Goal: Task Accomplishment & Management: Manage account settings

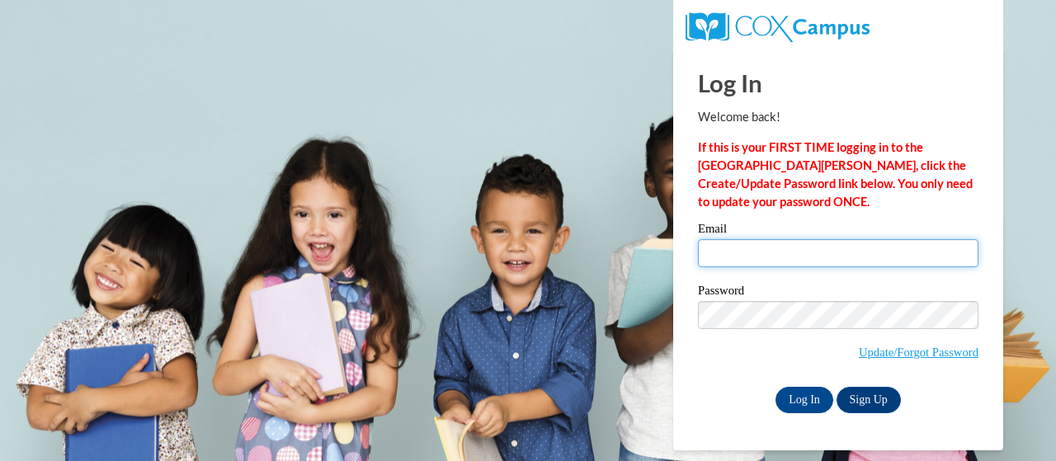
click at [759, 257] on input "Email" at bounding box center [838, 253] width 280 height 28
type input "[EMAIL_ADDRESS][DOMAIN_NAME]"
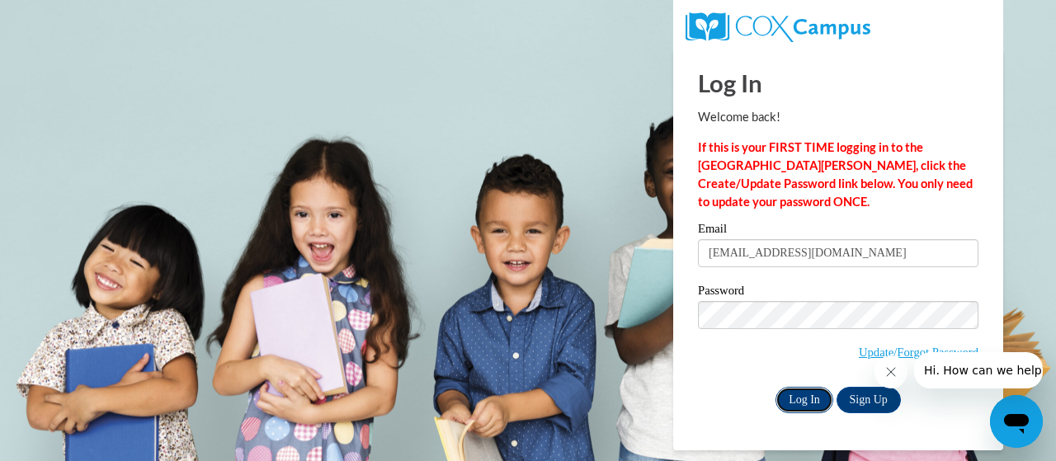
click at [786, 390] on input "Log In" at bounding box center [804, 400] width 58 height 26
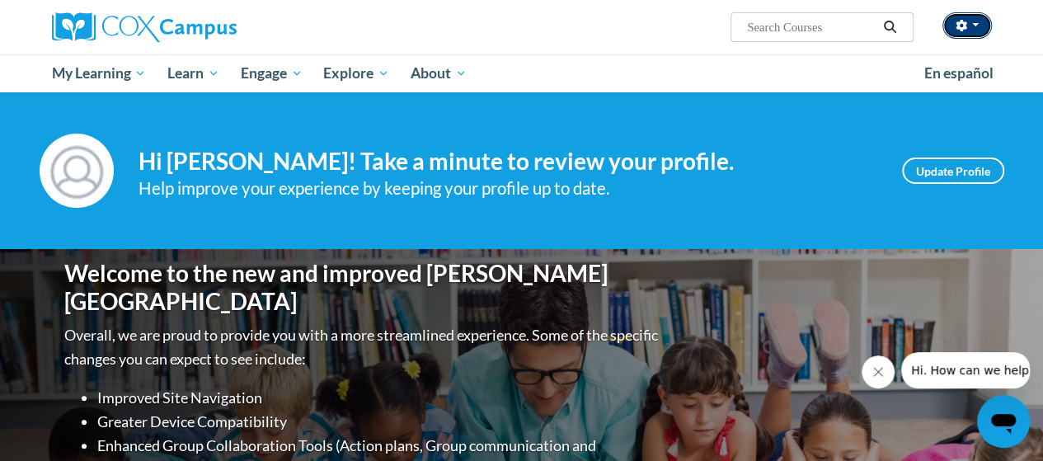
click at [960, 19] on button "button" at bounding box center [967, 25] width 49 height 26
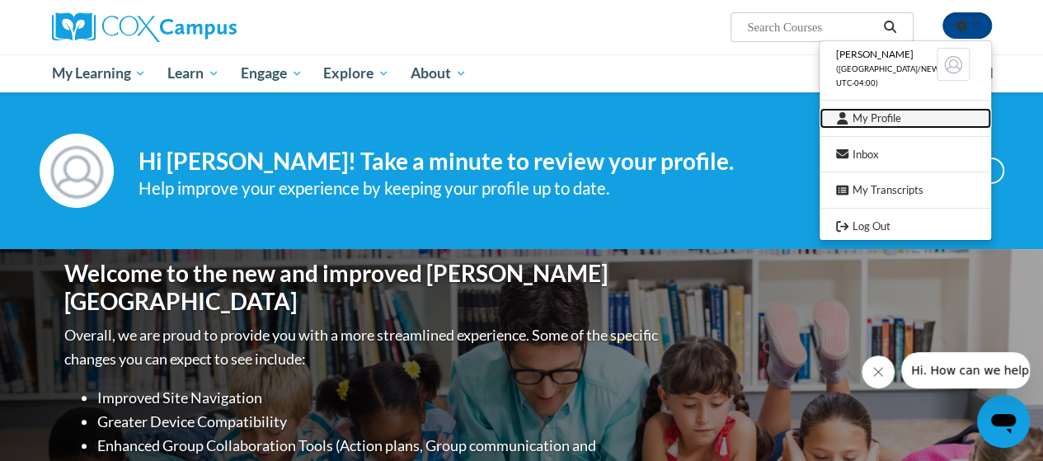
click at [881, 123] on link "My Profile" at bounding box center [906, 118] width 172 height 21
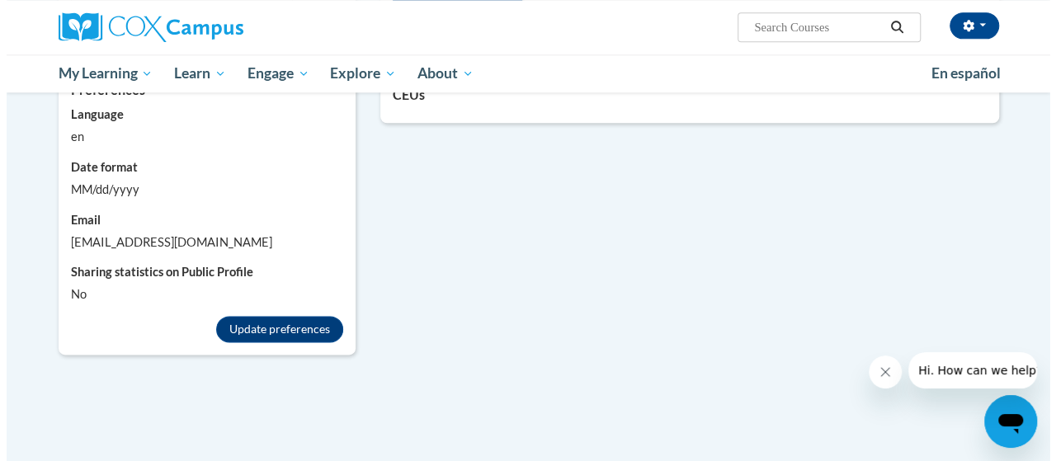
scroll to position [914, 0]
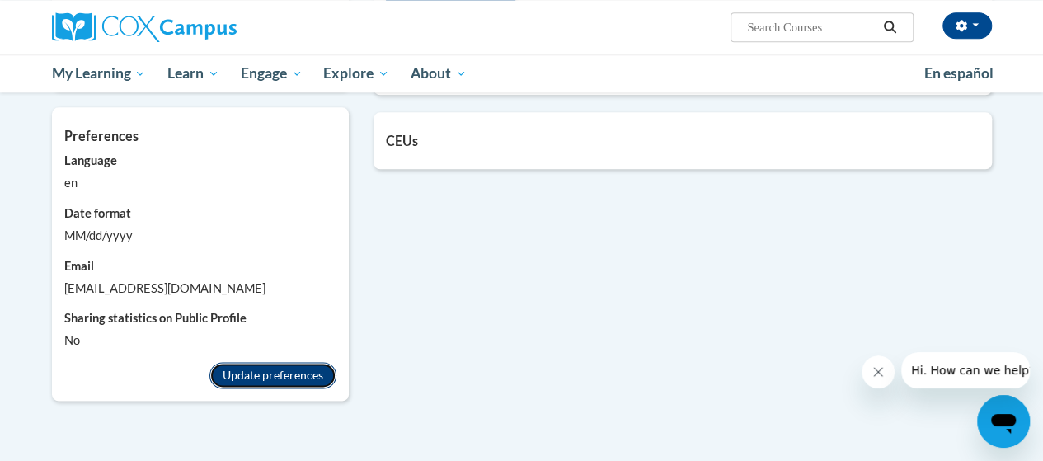
click at [305, 365] on button "Update preferences" at bounding box center [272, 375] width 127 height 26
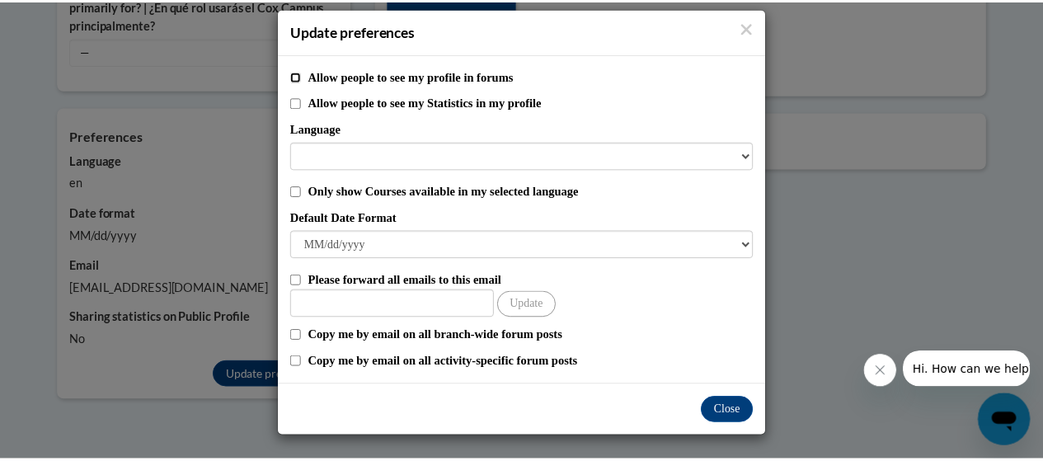
scroll to position [0, 0]
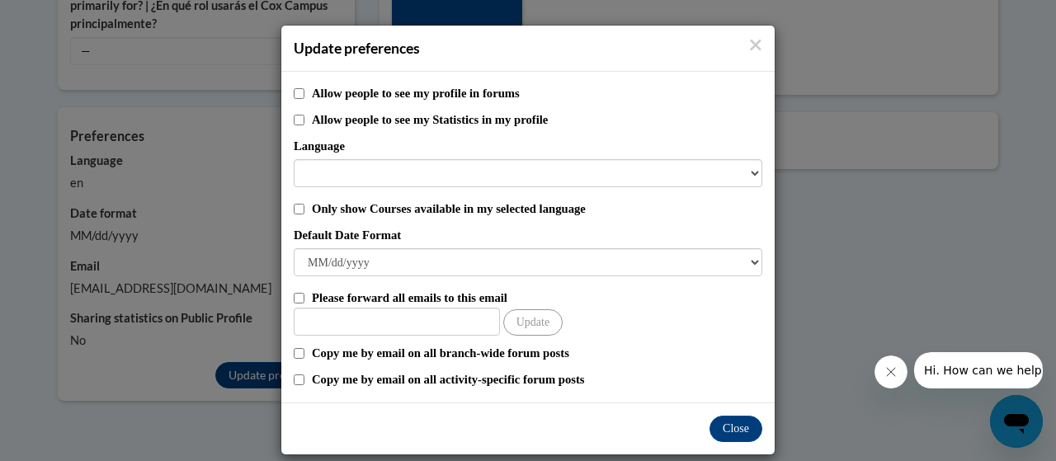
click at [740, 53] on h4 "Update preferences" at bounding box center [528, 48] width 468 height 21
click at [749, 40] on icon "Close" at bounding box center [755, 44] width 13 height 17
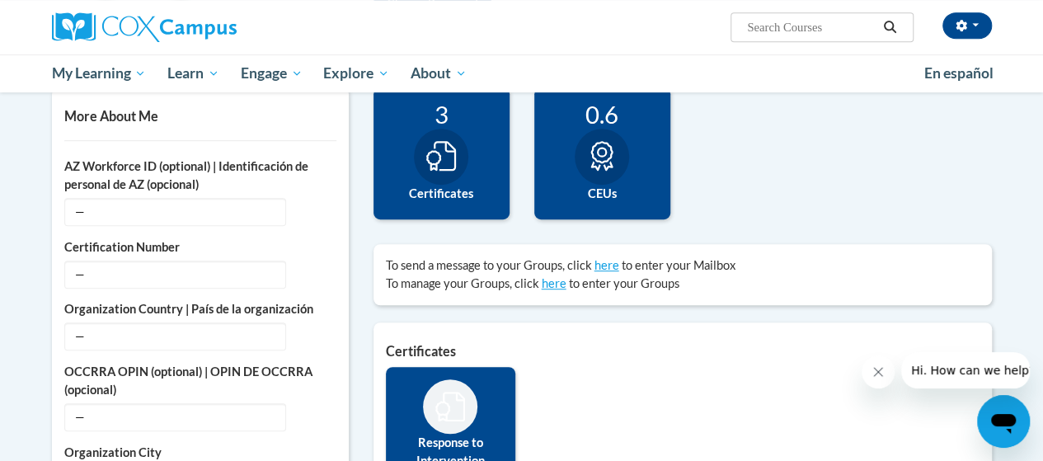
scroll to position [384, 0]
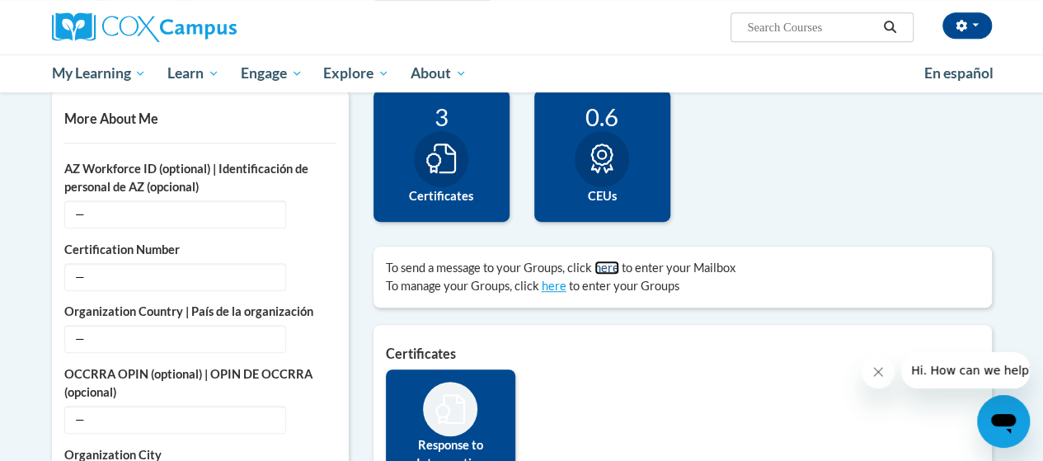
click at [604, 261] on link "here" at bounding box center [607, 268] width 25 height 14
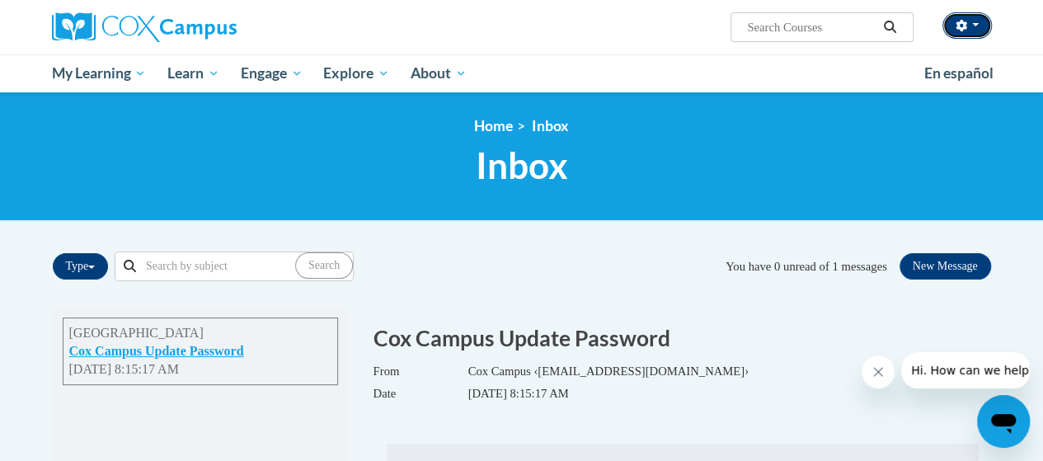
click at [976, 31] on button "button" at bounding box center [967, 25] width 49 height 26
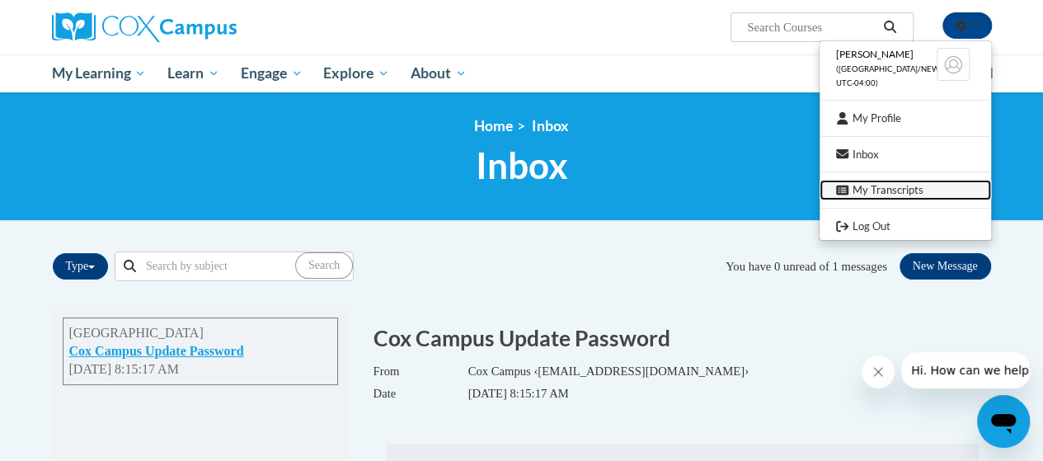
click at [896, 184] on link "My Transcripts" at bounding box center [906, 190] width 172 height 21
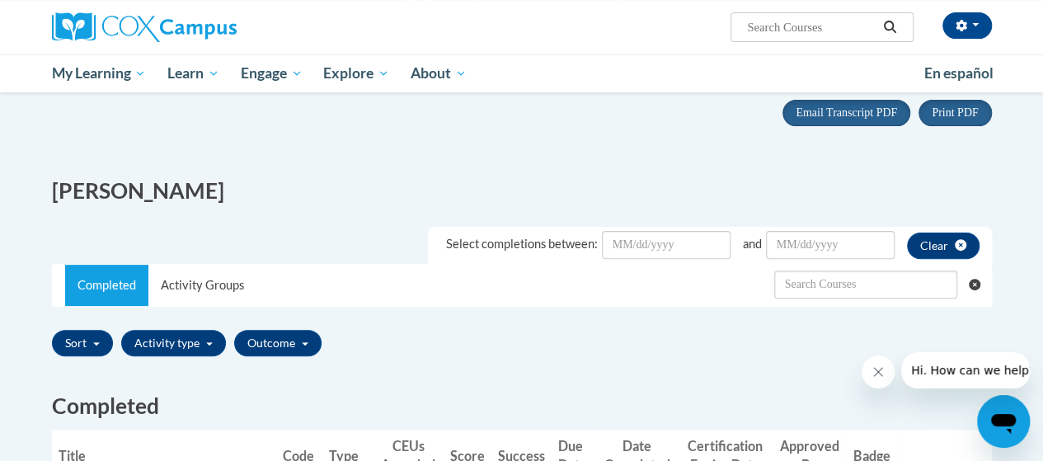
scroll to position [155, 0]
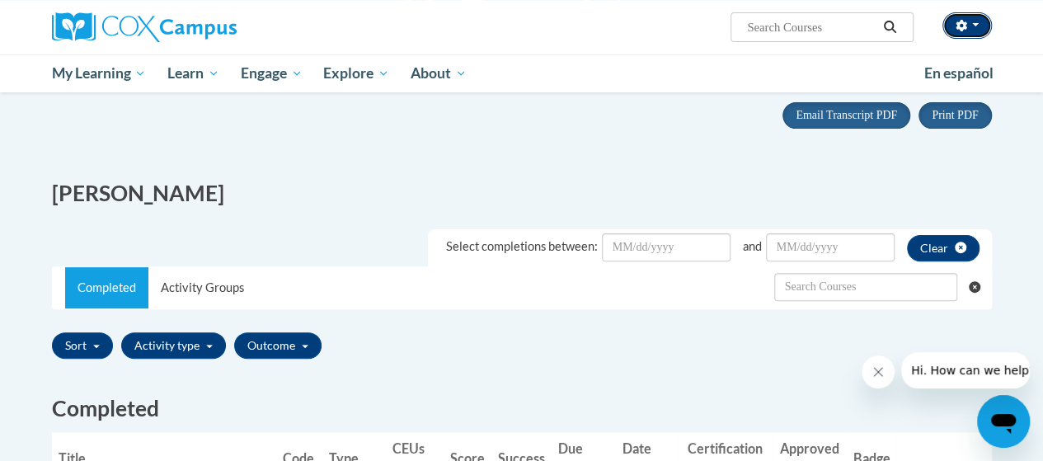
click at [973, 31] on button "button" at bounding box center [967, 25] width 49 height 26
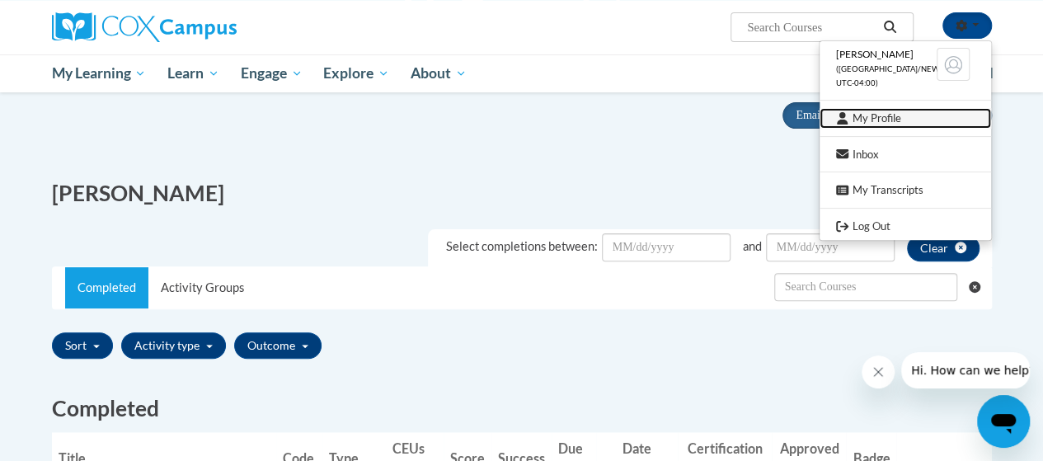
click at [880, 122] on link "My Profile" at bounding box center [906, 118] width 172 height 21
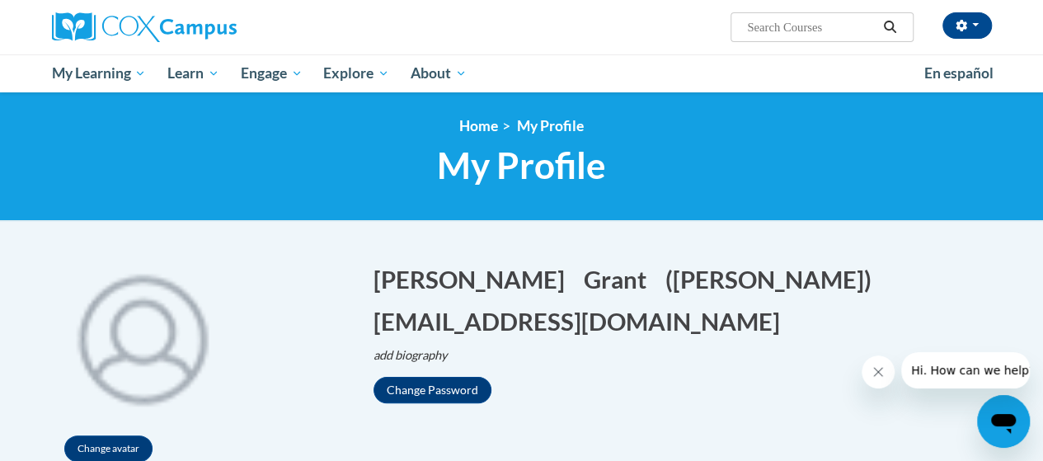
click at [125, 45] on div at bounding box center [201, 27] width 322 height 54
click at [120, 45] on div at bounding box center [201, 27] width 322 height 54
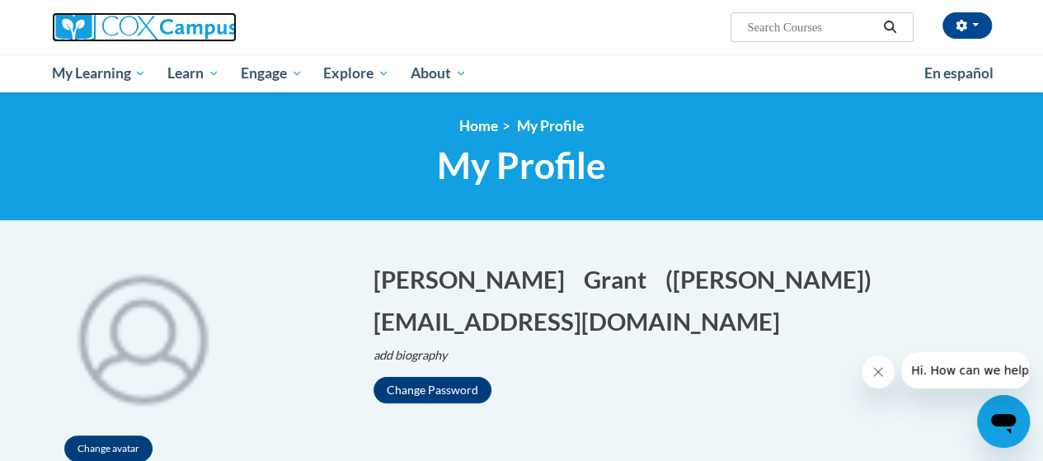
click at [112, 29] on img at bounding box center [144, 27] width 185 height 30
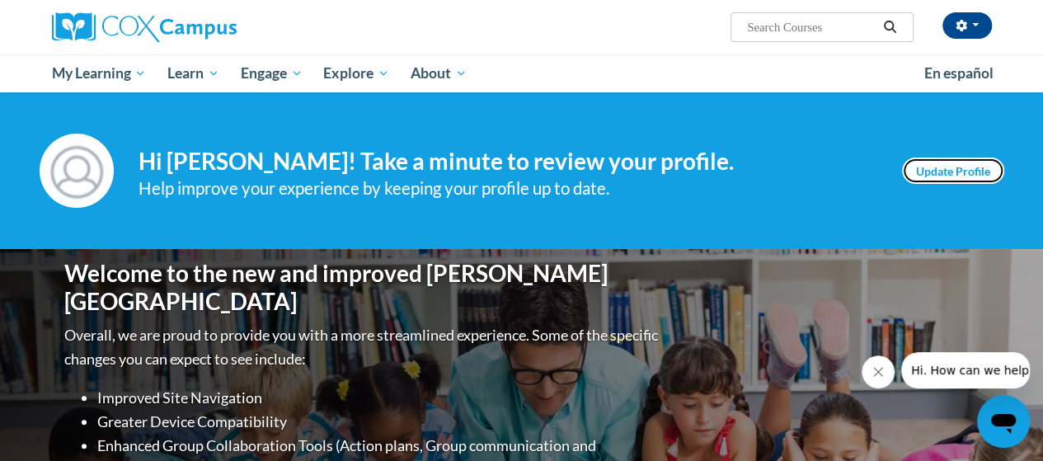
click at [946, 177] on link "Update Profile" at bounding box center [953, 171] width 102 height 26
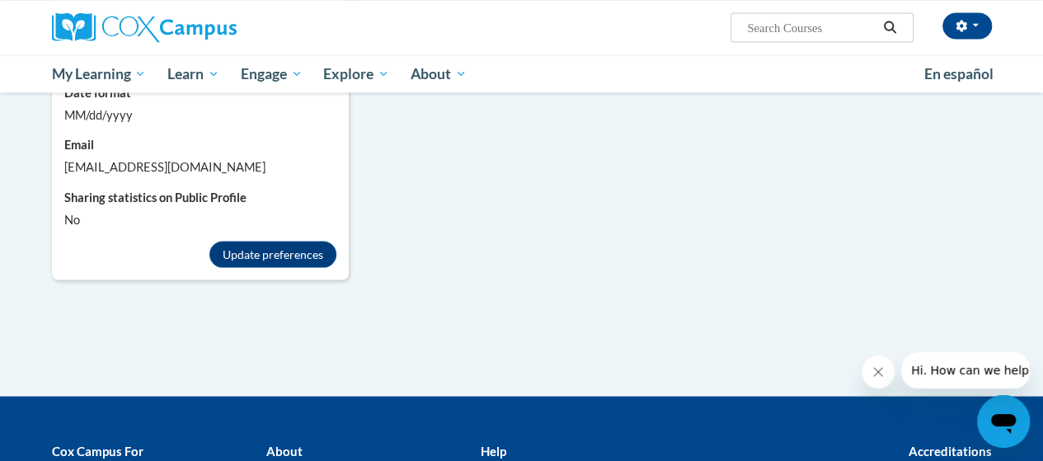
scroll to position [1742, 0]
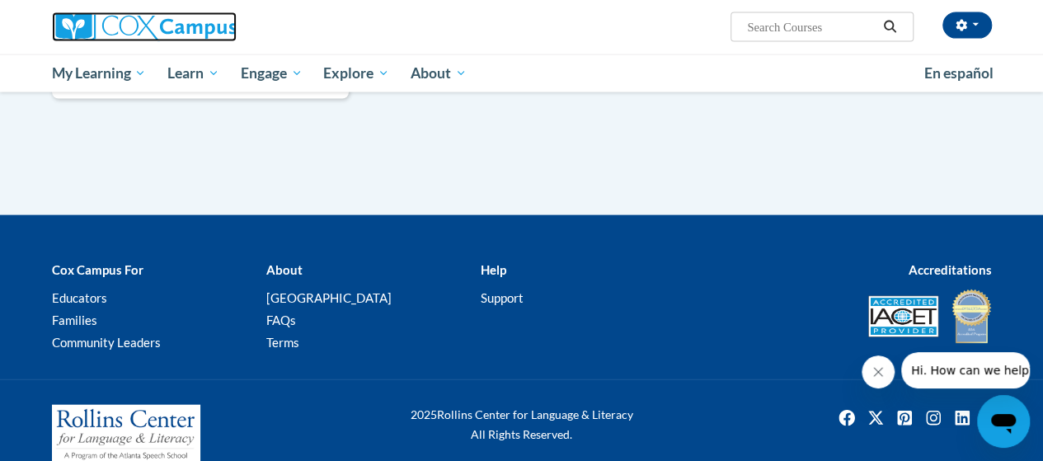
click at [148, 26] on img at bounding box center [144, 27] width 185 height 30
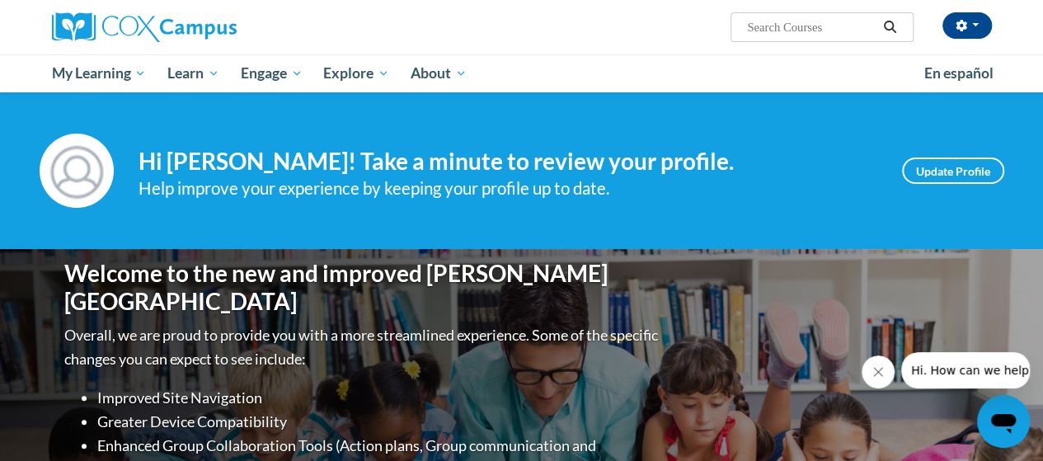
scroll to position [3, 0]
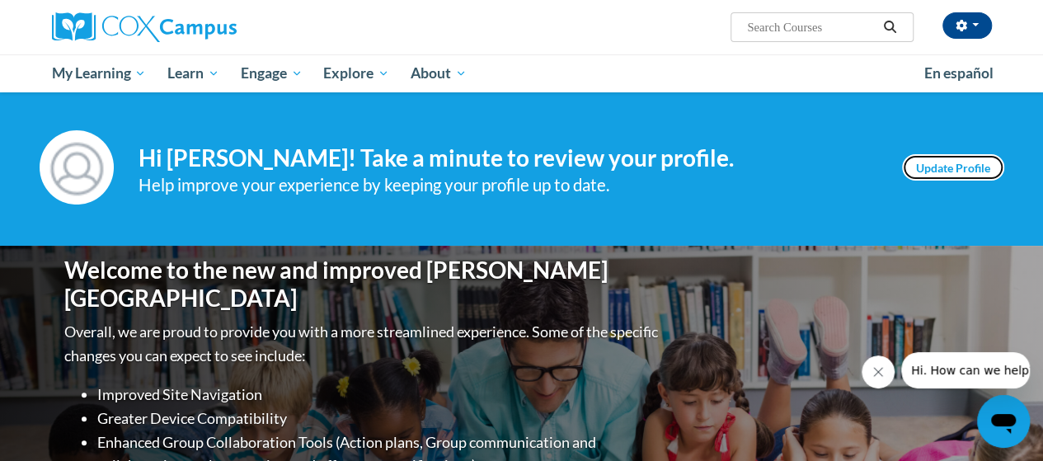
click at [930, 174] on link "Update Profile" at bounding box center [953, 167] width 102 height 26
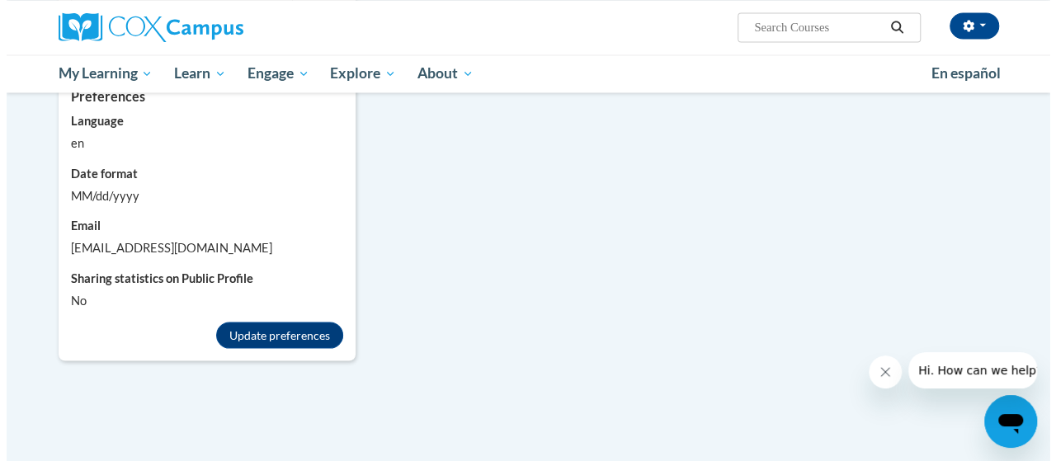
scroll to position [1481, 0]
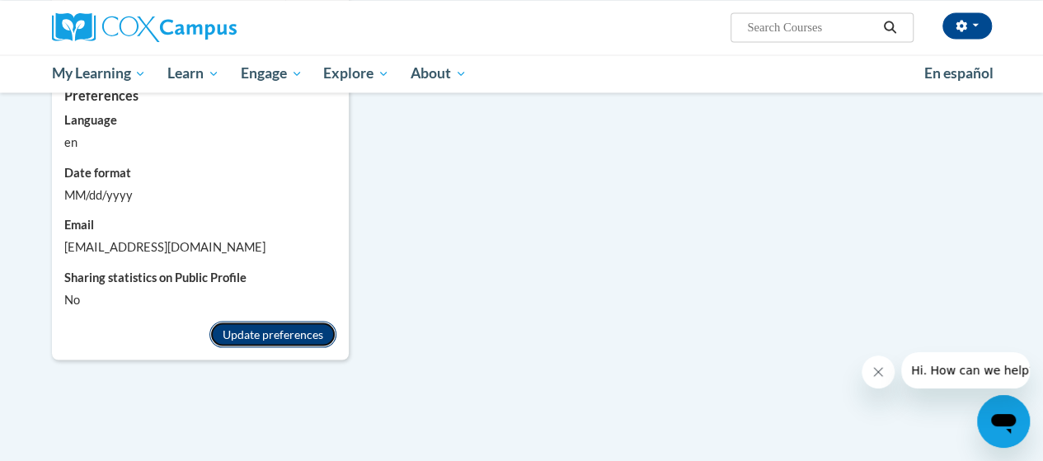
click at [304, 321] on button "Update preferences" at bounding box center [272, 334] width 127 height 26
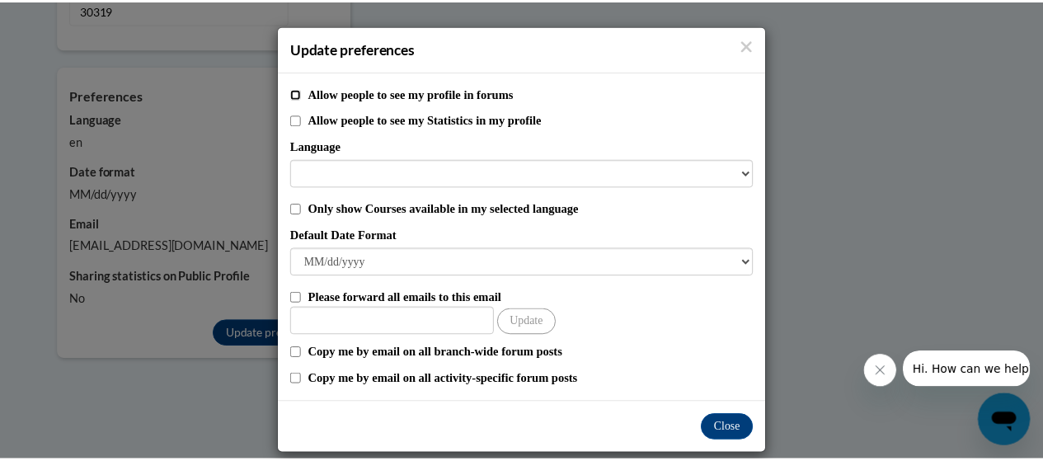
scroll to position [17, 0]
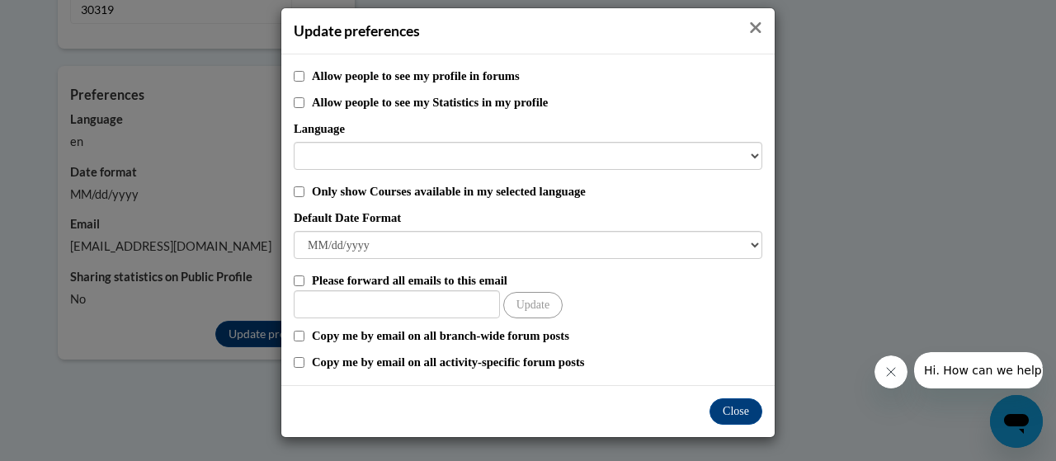
click at [749, 31] on icon "Close" at bounding box center [755, 27] width 13 height 17
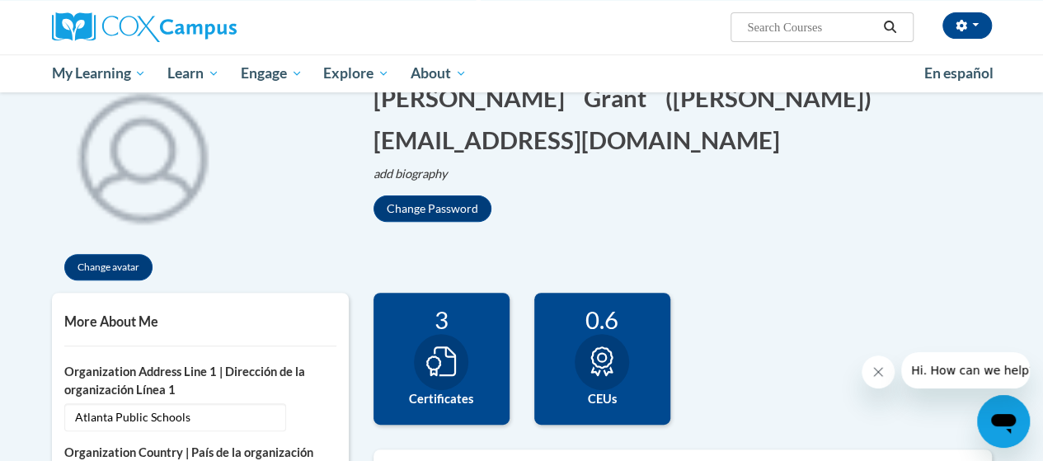
scroll to position [0, 0]
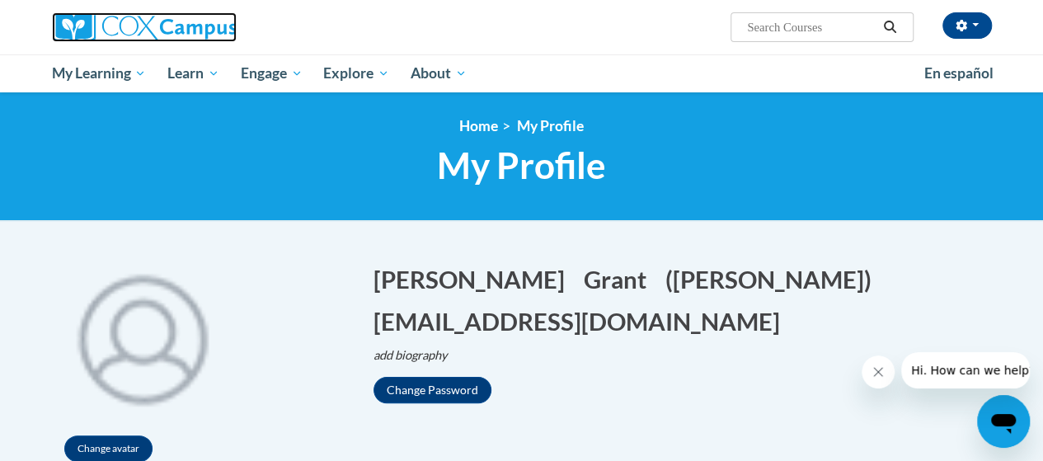
click at [72, 27] on img at bounding box center [144, 27] width 185 height 30
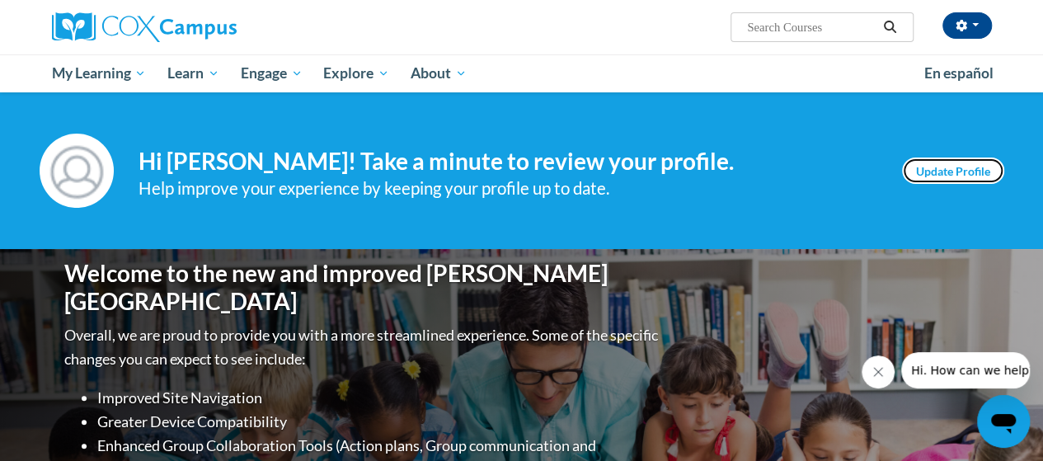
click at [956, 178] on link "Update Profile" at bounding box center [953, 171] width 102 height 26
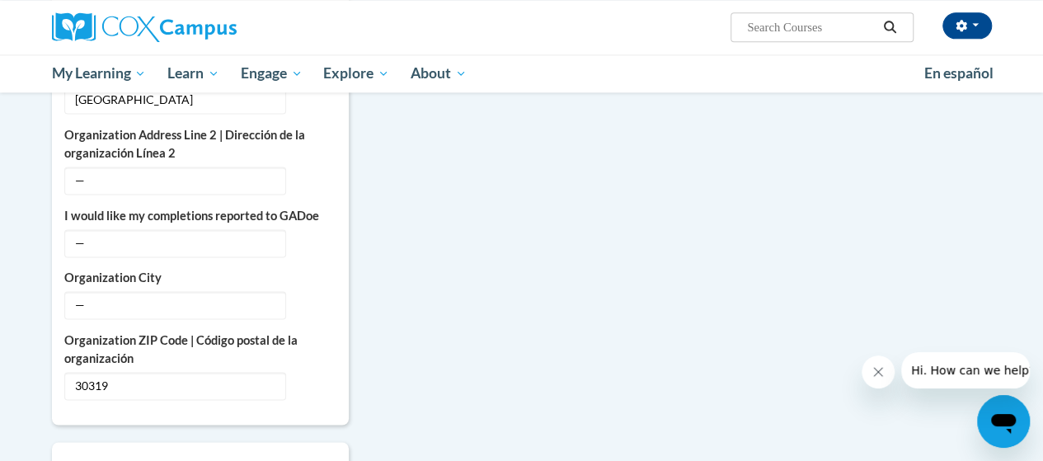
scroll to position [1106, 0]
click at [170, 228] on span "—" at bounding box center [175, 242] width 222 height 28
click at [303, 228] on button "Edit" at bounding box center [318, 241] width 38 height 26
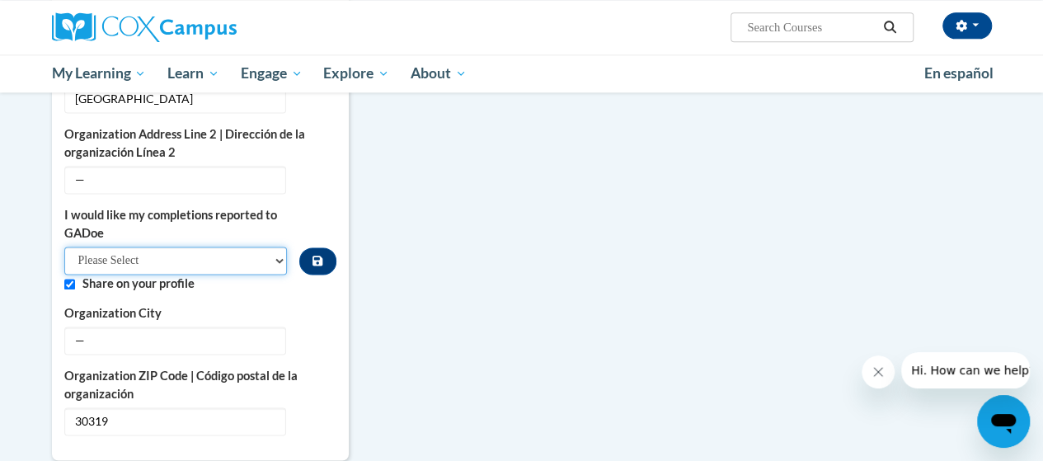
click at [192, 247] on select "Please Select Yes No" at bounding box center [176, 261] width 224 height 28
select select "603ba6f8-c7dd-435b-84cd-d4c8cfb77024"
click at [64, 247] on select "Please Select Yes No" at bounding box center [176, 261] width 224 height 28
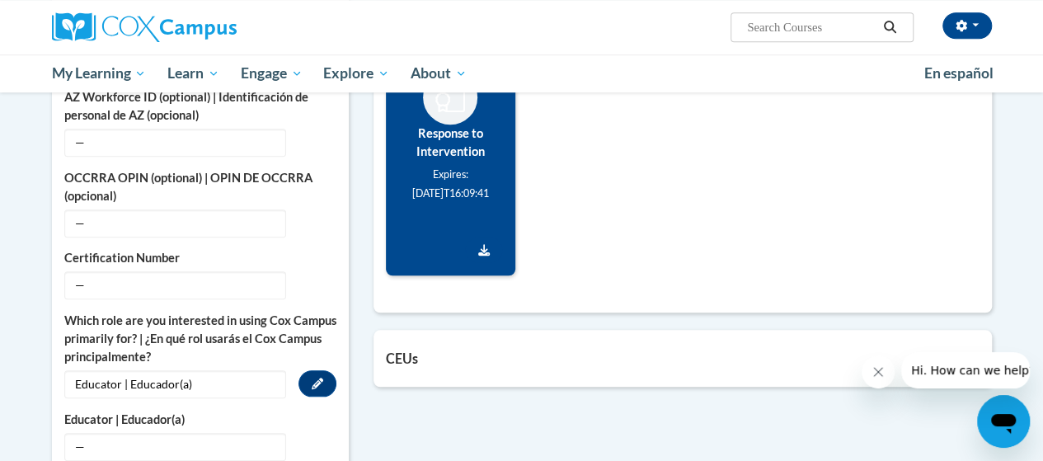
scroll to position [671, 0]
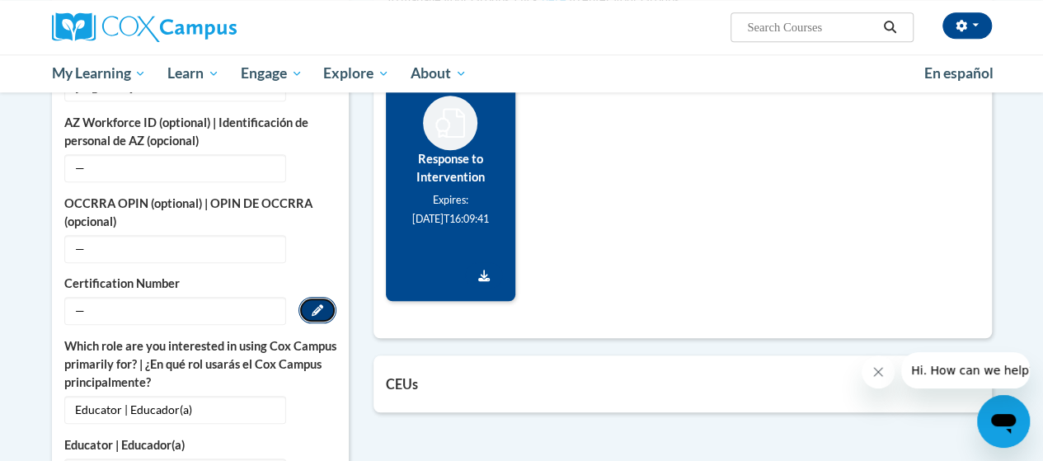
click at [318, 304] on icon "Custom profile fields" at bounding box center [318, 310] width 12 height 12
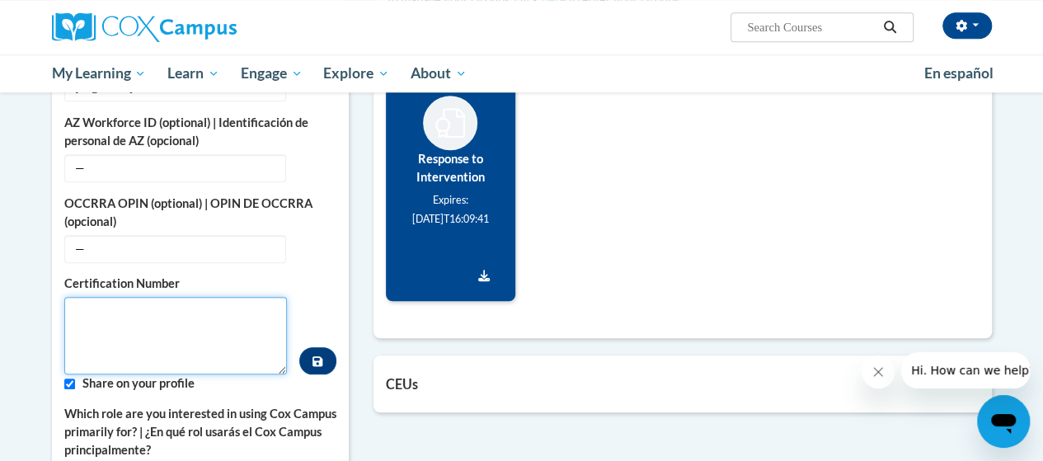
click at [168, 298] on textarea "Custom profile fields" at bounding box center [176, 336] width 224 height 78
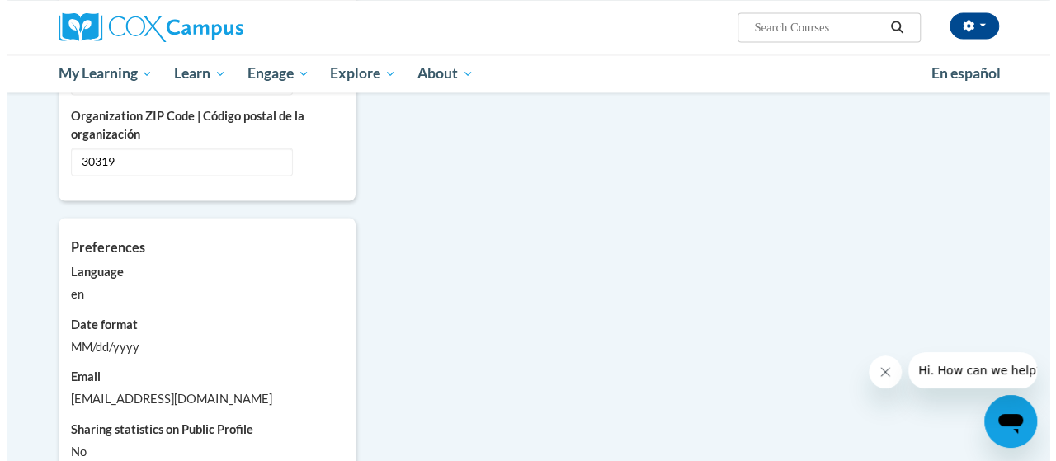
scroll to position [1596, 0]
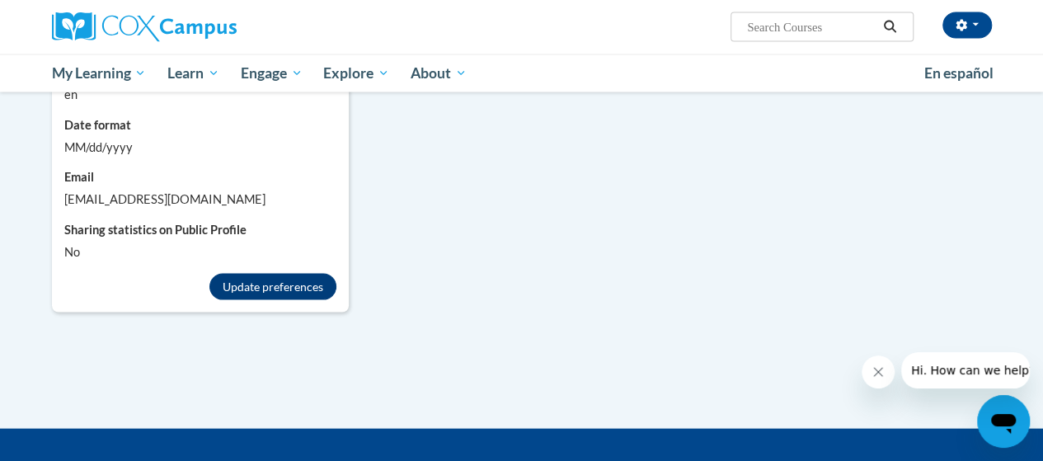
type textarea "1645718"
click at [260, 274] on button "Update preferences" at bounding box center [272, 287] width 127 height 26
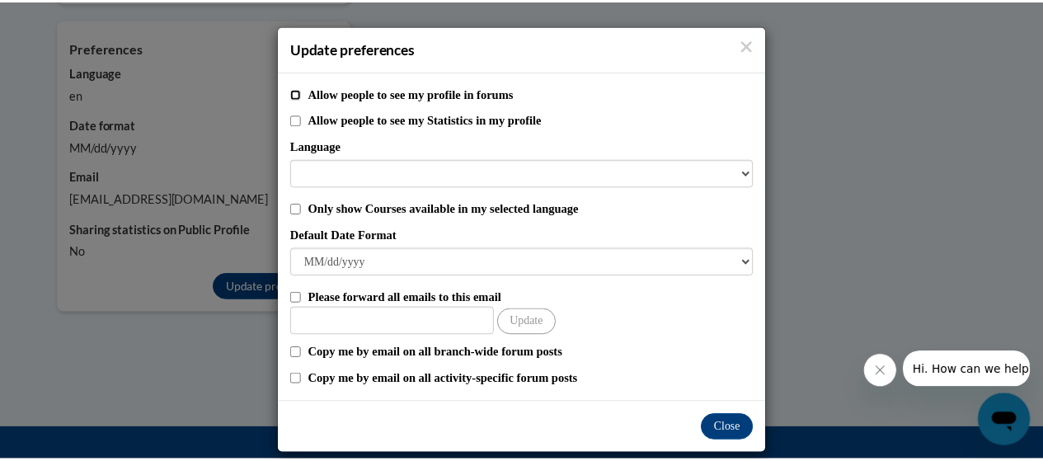
scroll to position [17, 0]
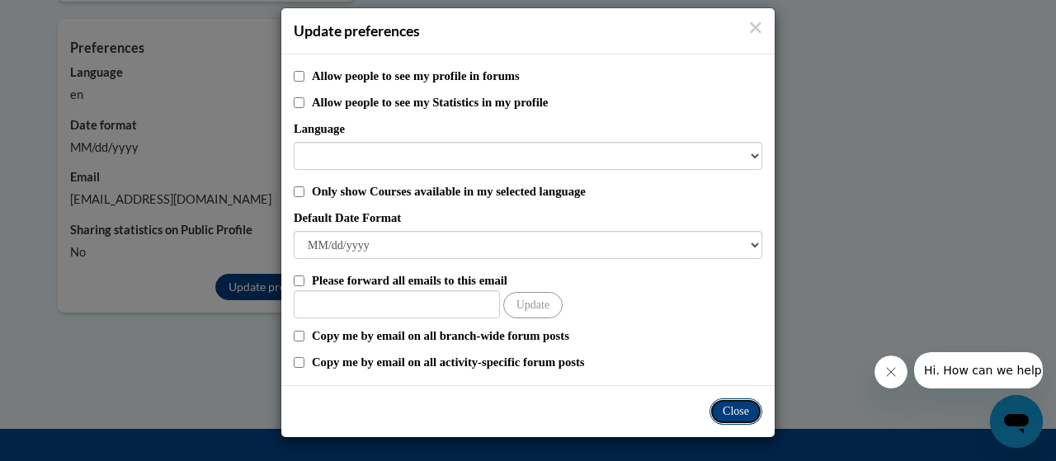
click at [731, 405] on button "Close" at bounding box center [735, 411] width 53 height 26
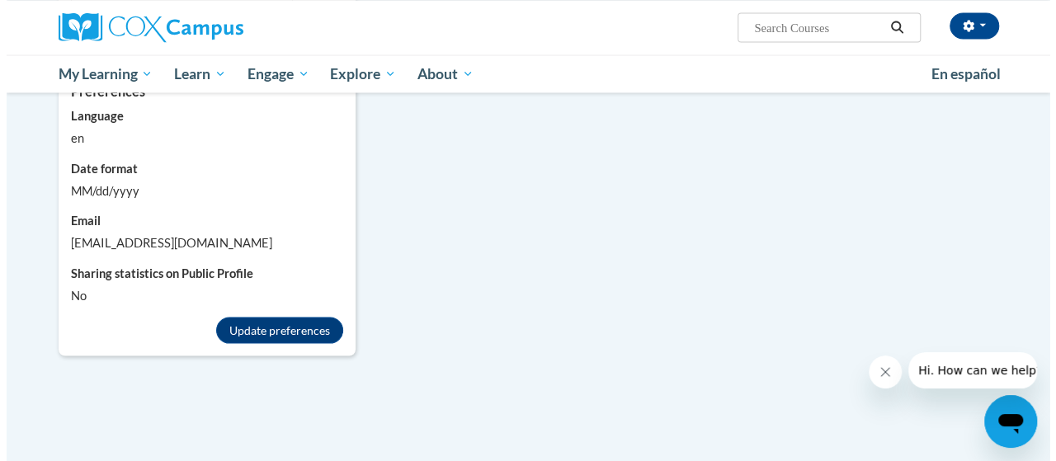
scroll to position [1554, 0]
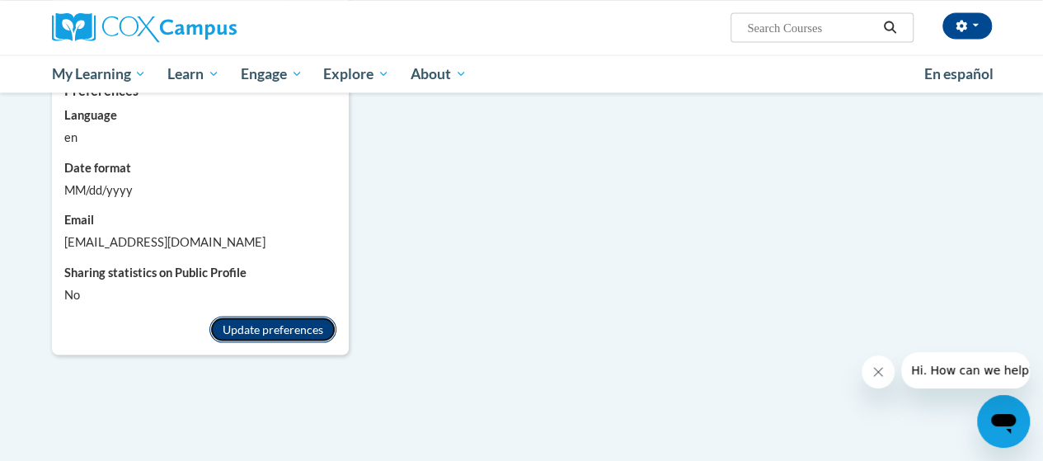
click at [251, 316] on button "Update preferences" at bounding box center [272, 329] width 127 height 26
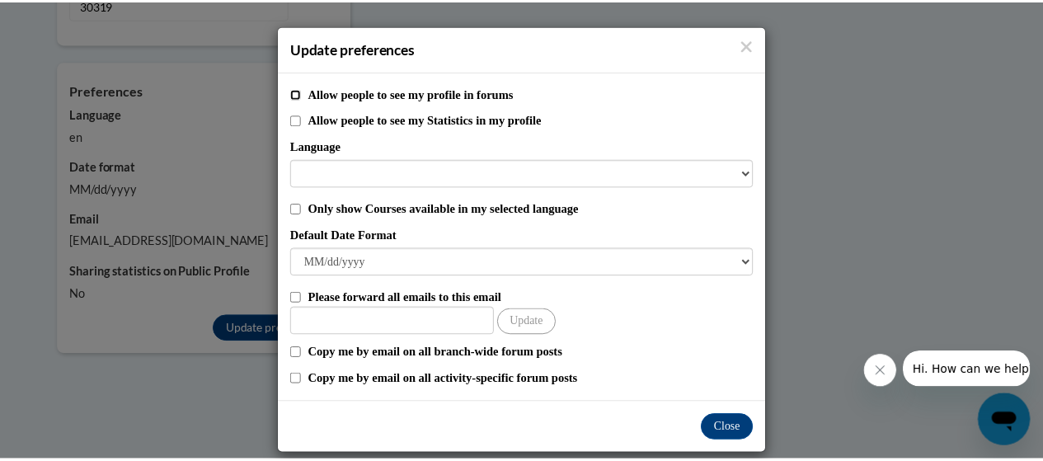
scroll to position [17, 0]
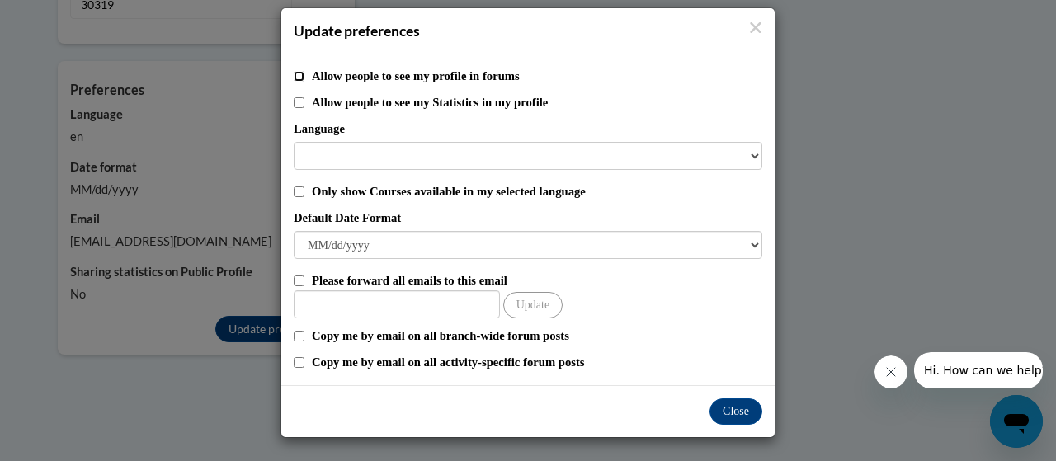
click at [294, 73] on input "Allow people to see my profile in forums" at bounding box center [299, 76] width 11 height 11
checkbox input "true"
click at [294, 98] on input "Allow people to see my Statistics in my profile" at bounding box center [299, 102] width 11 height 11
checkbox input "true"
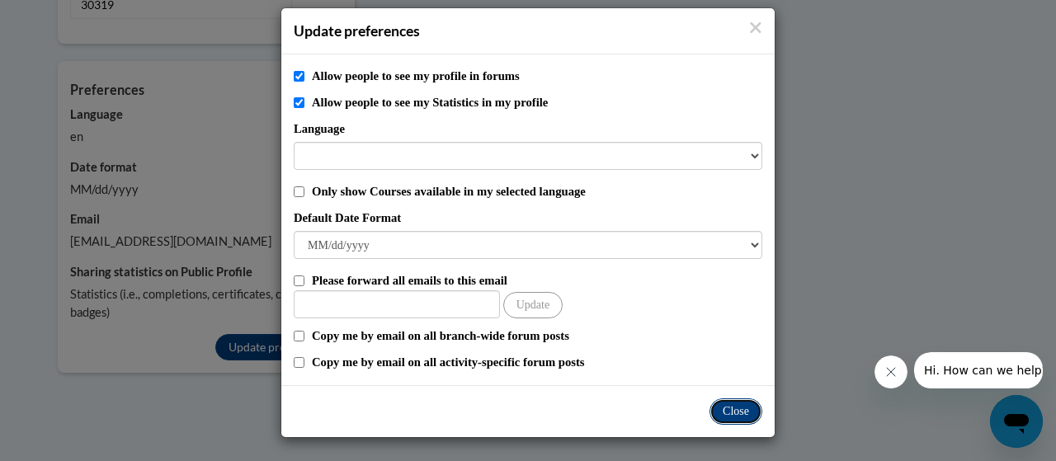
click at [733, 413] on button "Close" at bounding box center [735, 411] width 53 height 26
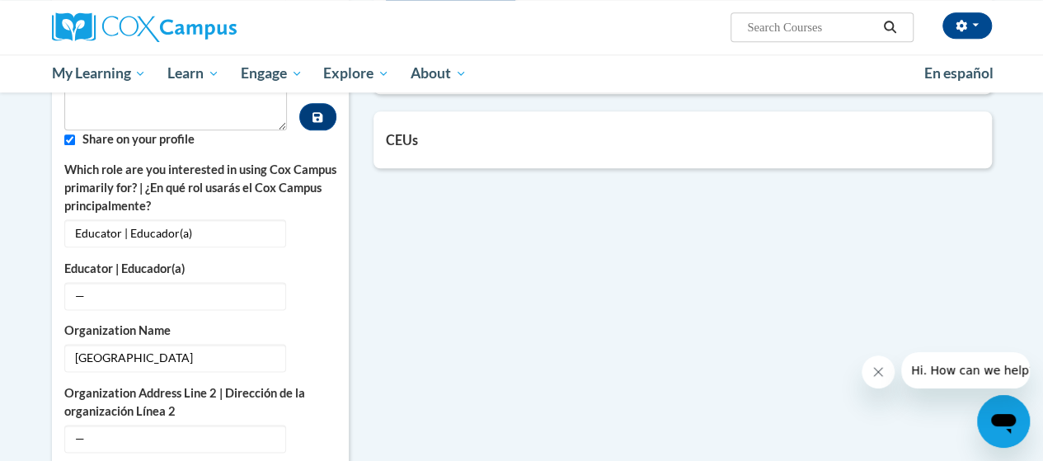
scroll to position [850, 0]
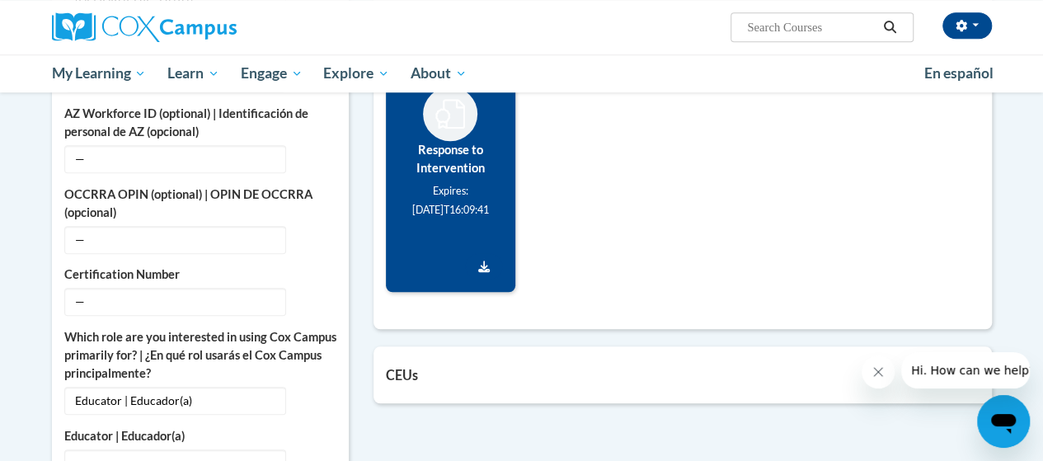
scroll to position [666, 0]
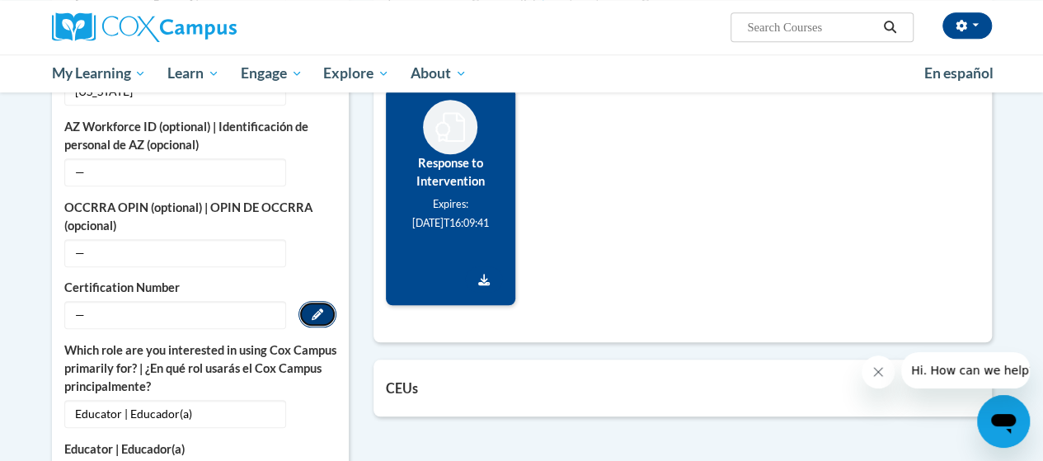
click at [314, 301] on button "Edit" at bounding box center [318, 314] width 38 height 26
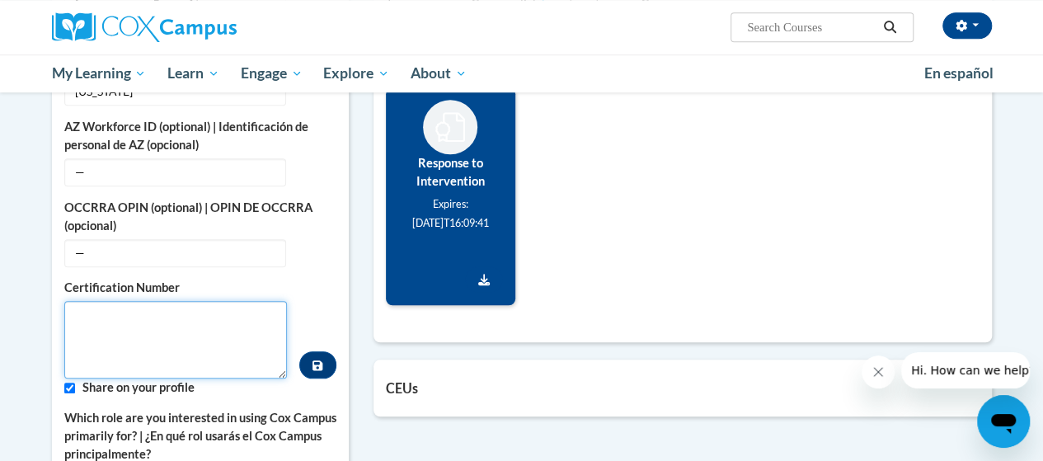
click at [195, 321] on textarea "Custom profile fields" at bounding box center [176, 340] width 224 height 78
type textarea "1645718"
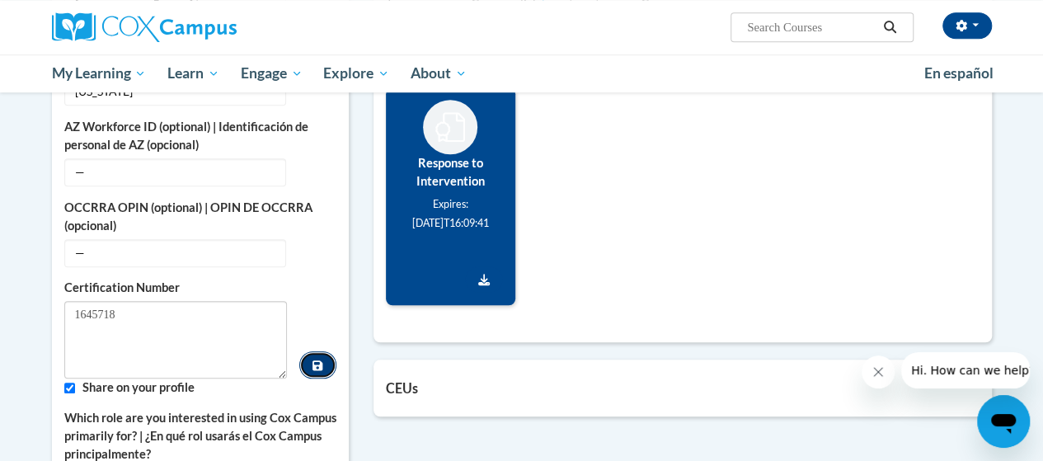
click at [321, 360] on icon "Custom profile fields" at bounding box center [318, 365] width 10 height 10
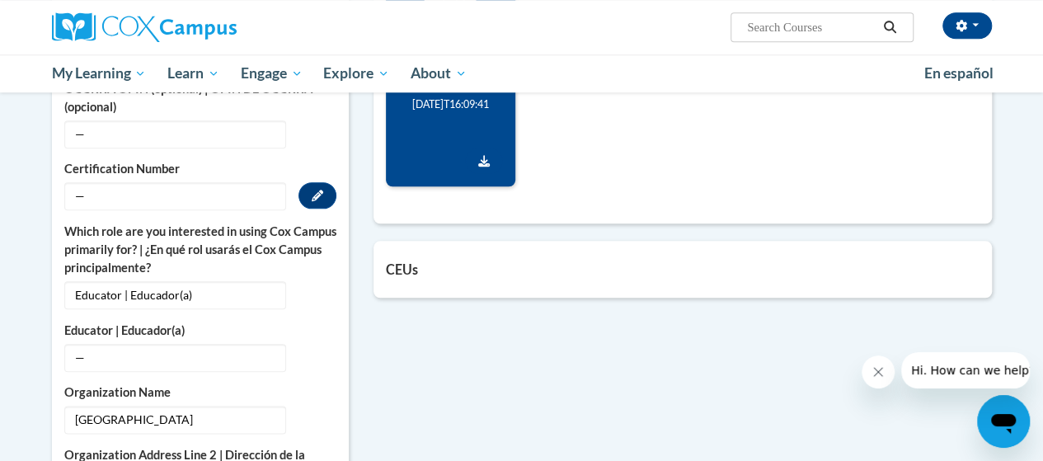
scroll to position [770, 0]
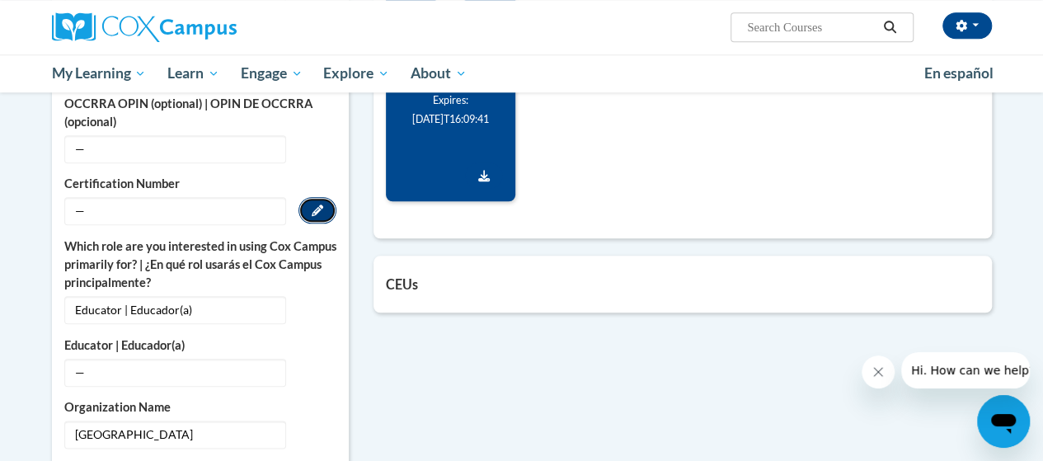
click at [316, 198] on button "Edit" at bounding box center [318, 210] width 38 height 26
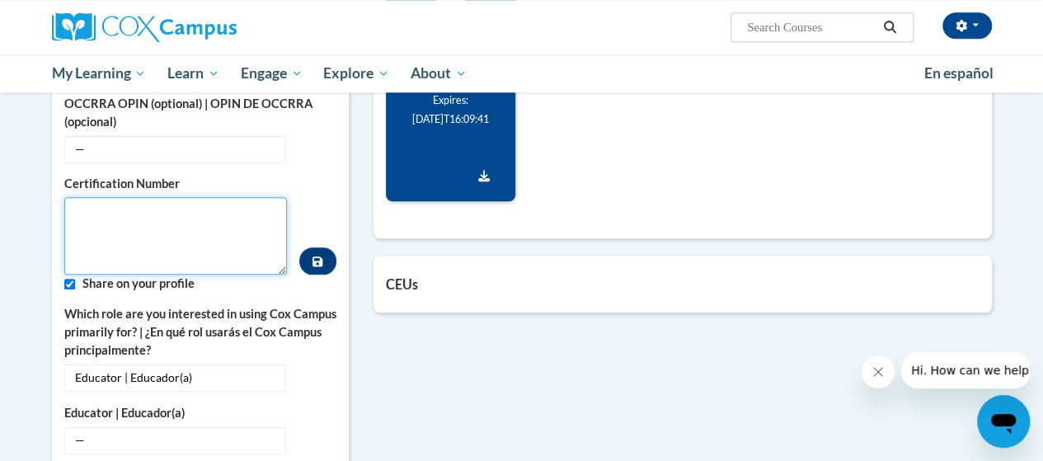
click at [205, 210] on textarea "Custom profile fields" at bounding box center [176, 236] width 224 height 78
type textarea "1645718"
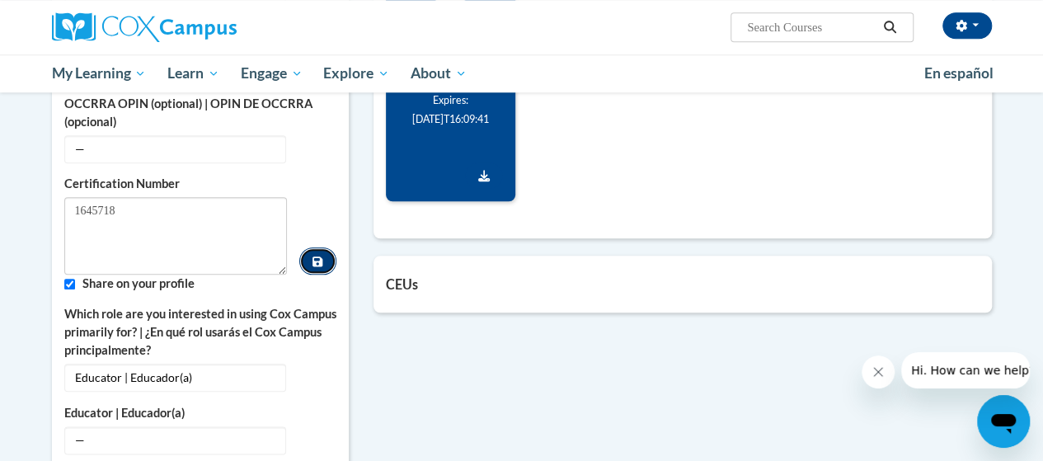
click at [327, 252] on button "Custom profile fields" at bounding box center [317, 260] width 36 height 27
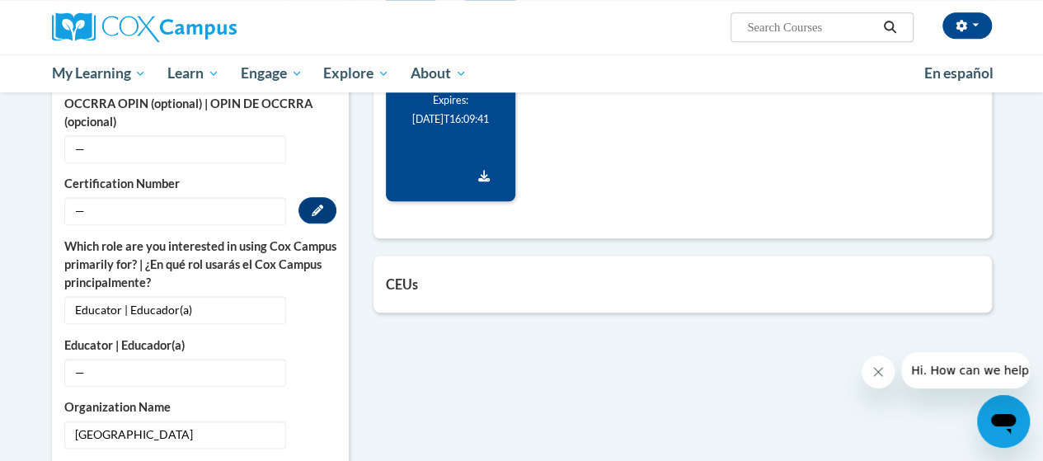
click at [173, 197] on span "—" at bounding box center [175, 211] width 222 height 28
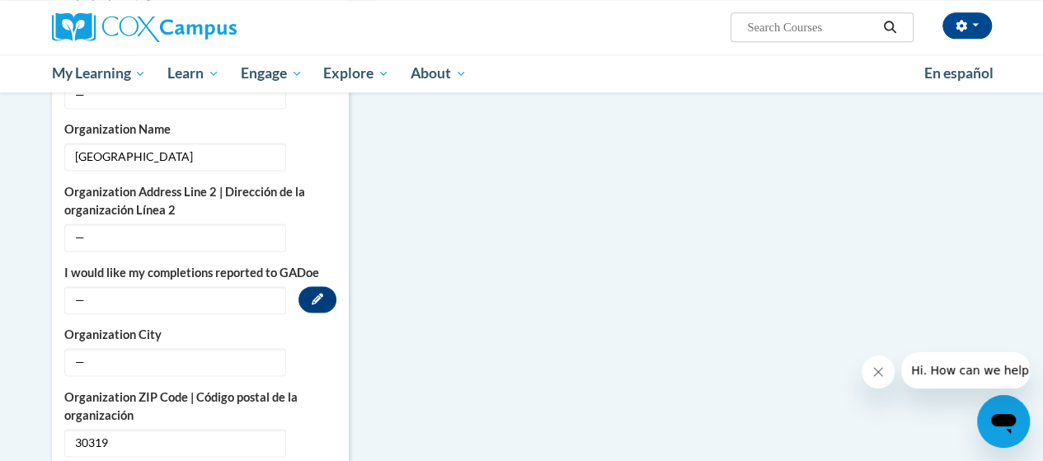
scroll to position [1044, 0]
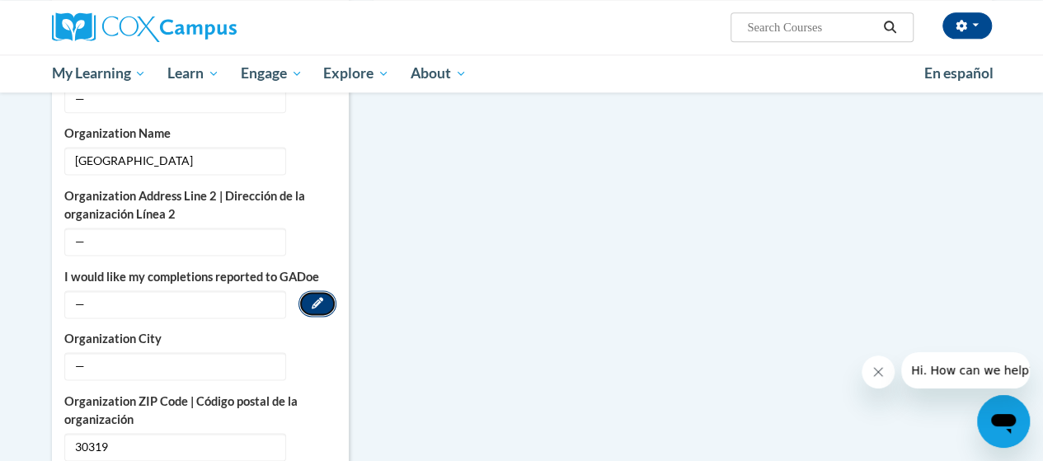
click at [309, 290] on button "Edit" at bounding box center [318, 303] width 38 height 26
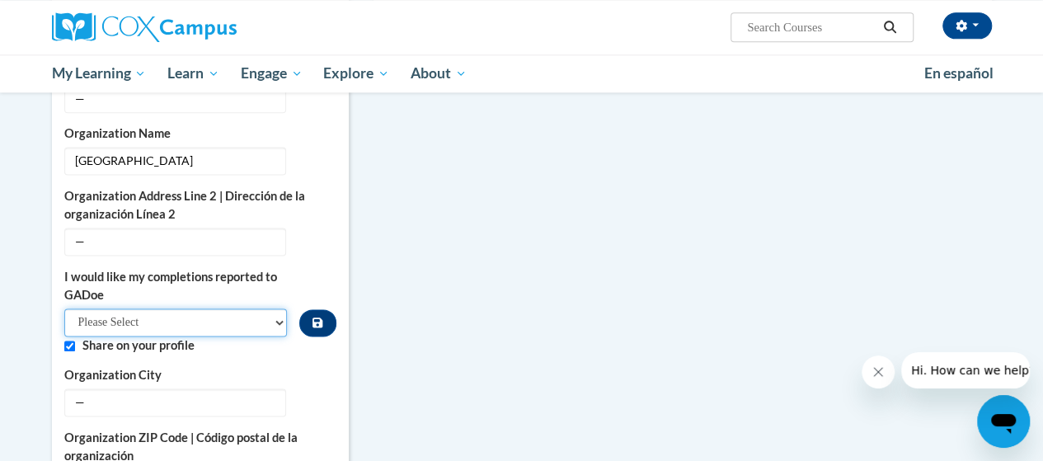
click at [170, 308] on select "Please Select Yes No" at bounding box center [176, 322] width 224 height 28
select select "603ba6f8-c7dd-435b-84cd-d4c8cfb77024"
click at [64, 308] on select "Please Select Yes No" at bounding box center [176, 322] width 224 height 28
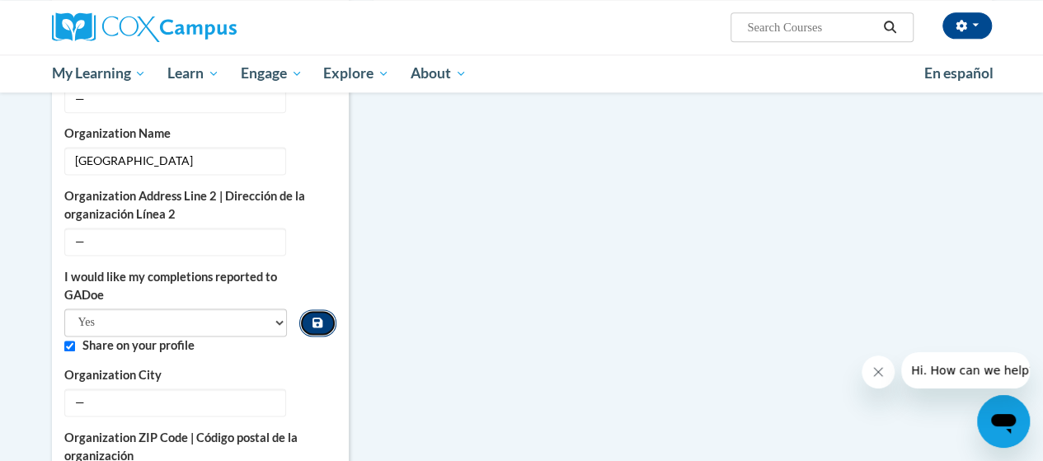
click at [308, 309] on button "Custom profile fields" at bounding box center [317, 322] width 36 height 27
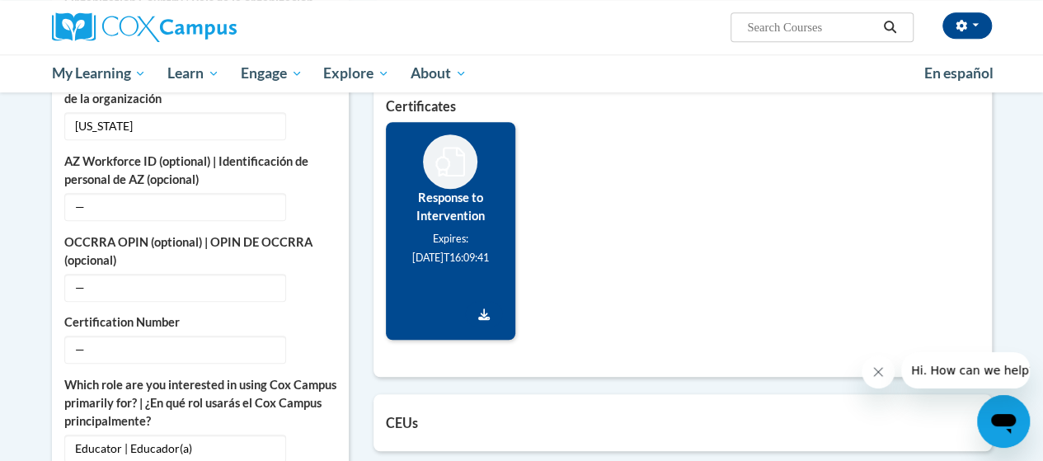
scroll to position [635, 0]
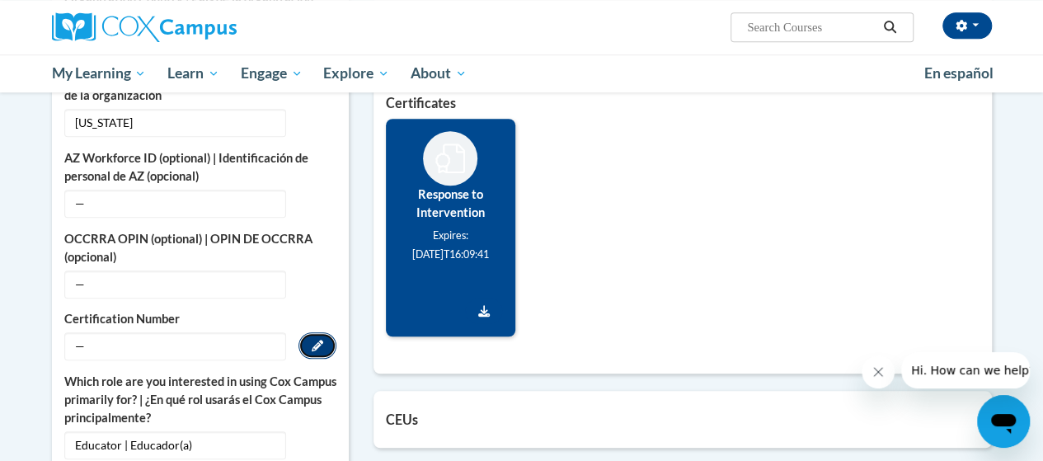
click at [318, 340] on icon "Custom profile fields" at bounding box center [318, 346] width 12 height 12
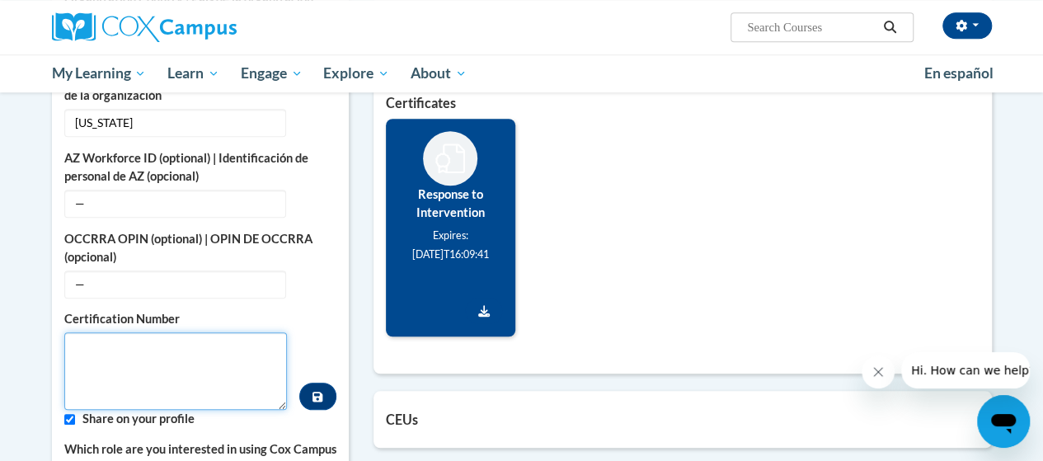
click at [180, 350] on textarea "Custom profile fields" at bounding box center [176, 371] width 224 height 78
type textarea "1645718"
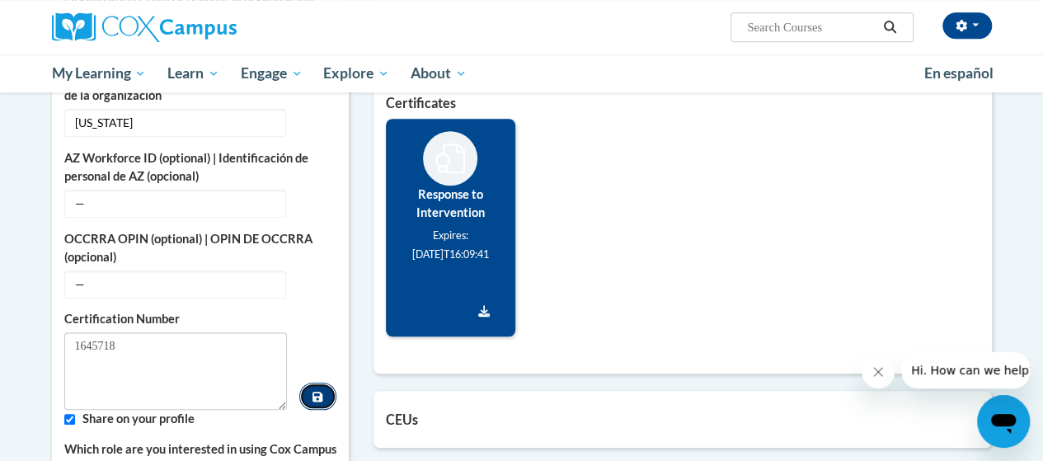
click at [311, 383] on button "Custom profile fields" at bounding box center [317, 396] width 36 height 27
